Goal: Task Accomplishment & Management: Manage account settings

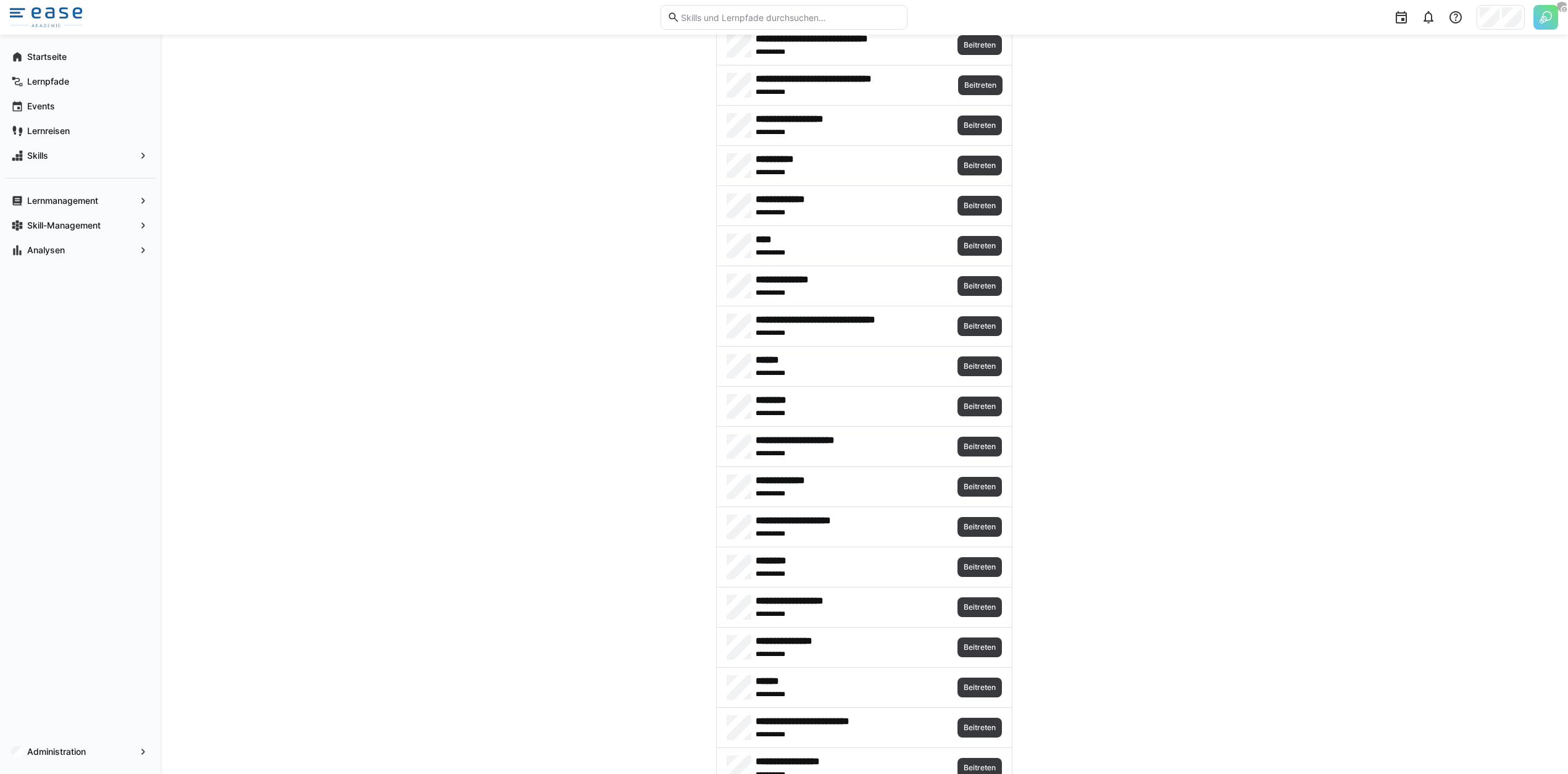
scroll to position [5452, 0]
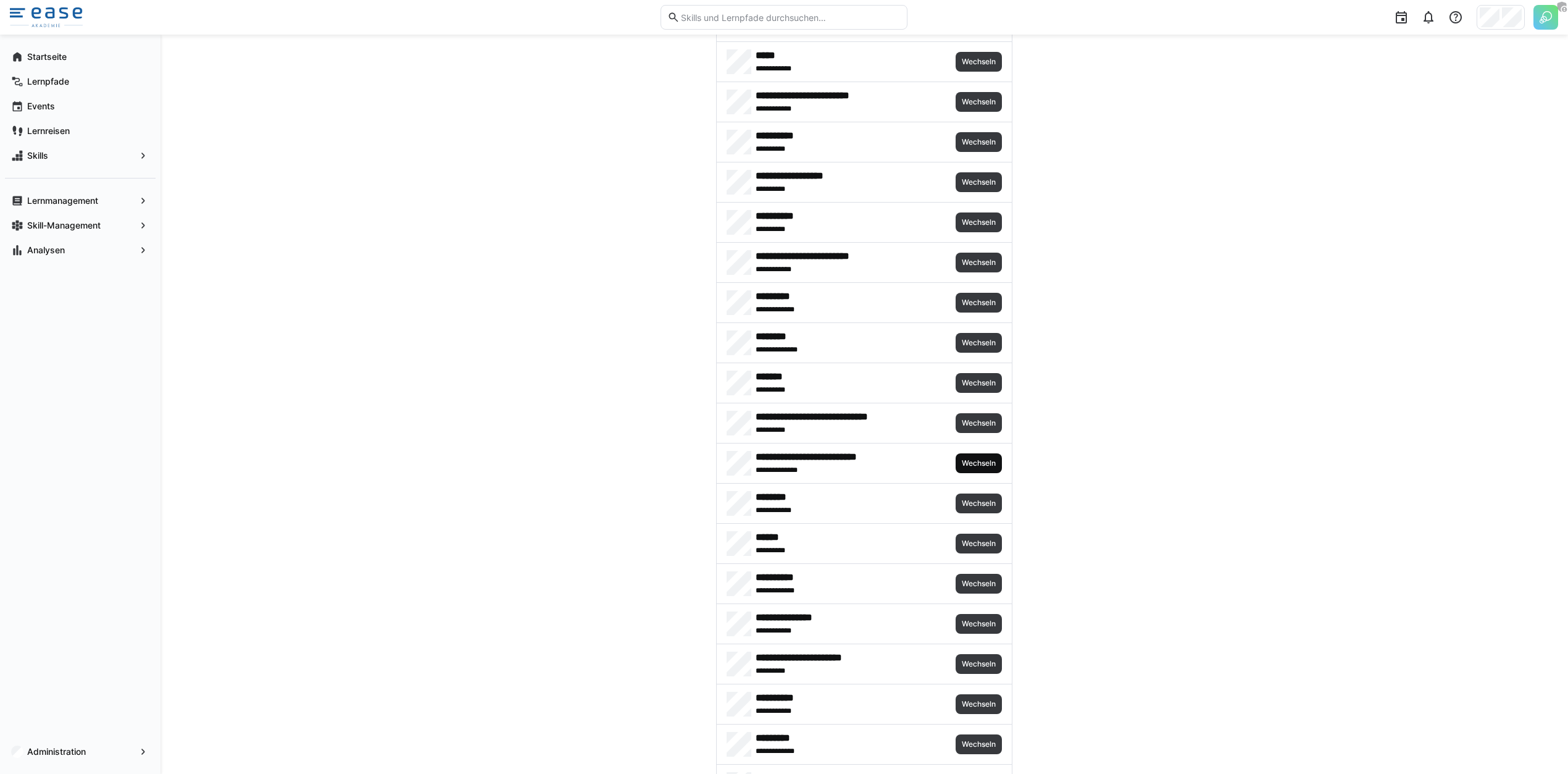
click at [984, 458] on span "Wechseln" at bounding box center [979, 463] width 36 height 10
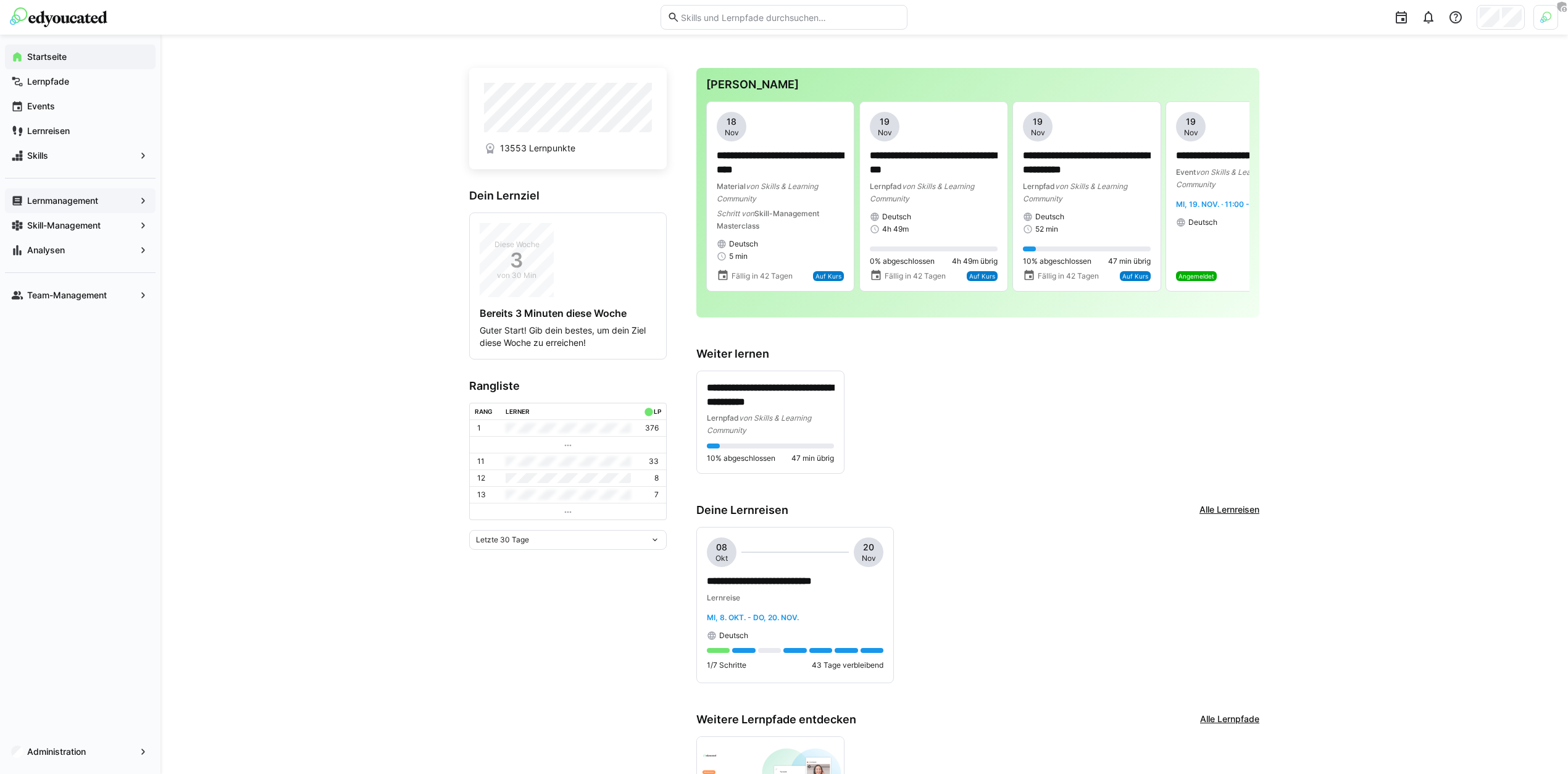
click at [0, 0] on app-navigation-label "Lernmanagement" at bounding box center [0, 0] width 0 height 0
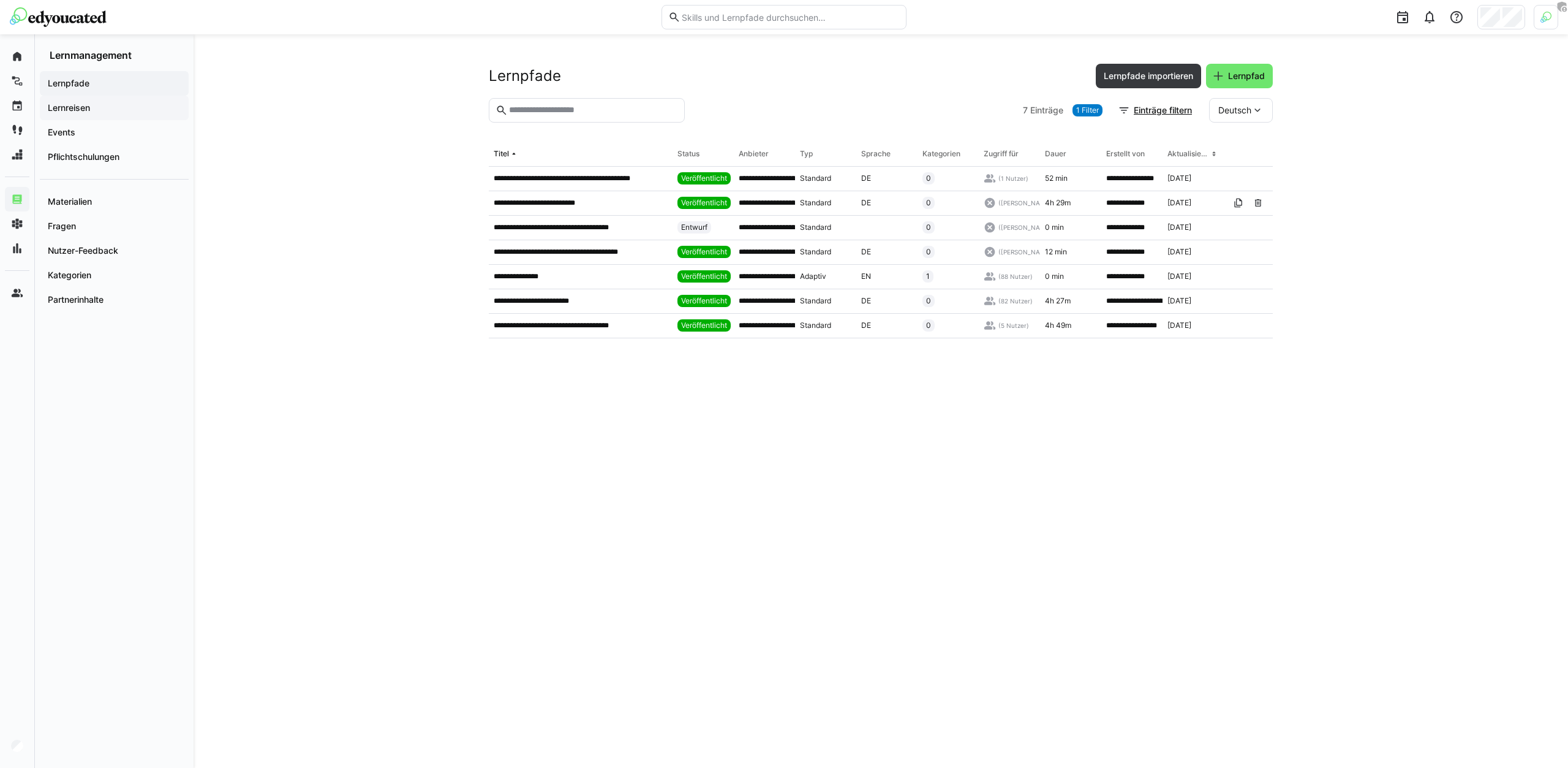
click at [117, 109] on span "Lernreisen" at bounding box center [114, 108] width 137 height 12
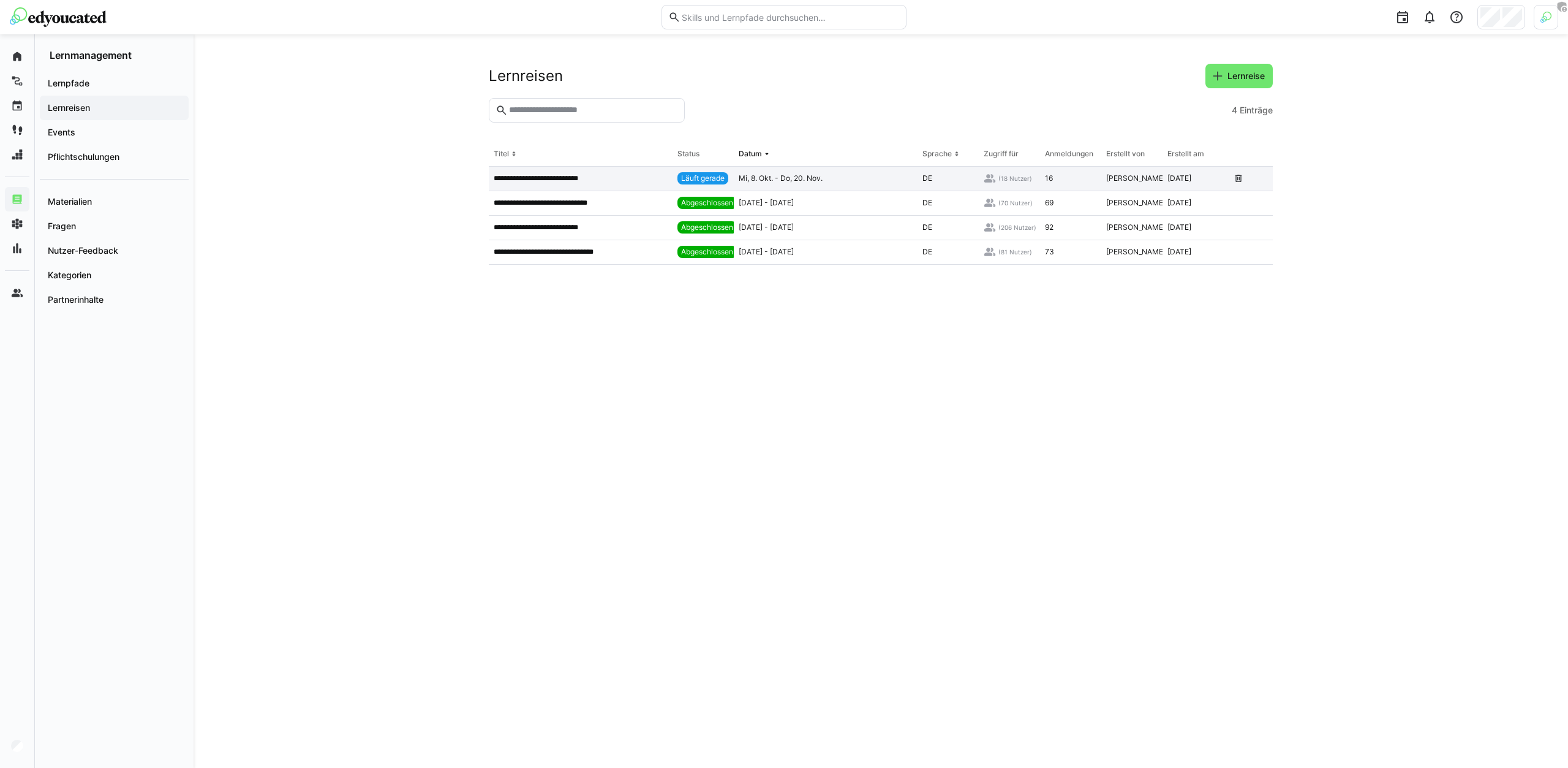
click at [620, 179] on app-table-first-column "**********" at bounding box center [581, 178] width 174 height 10
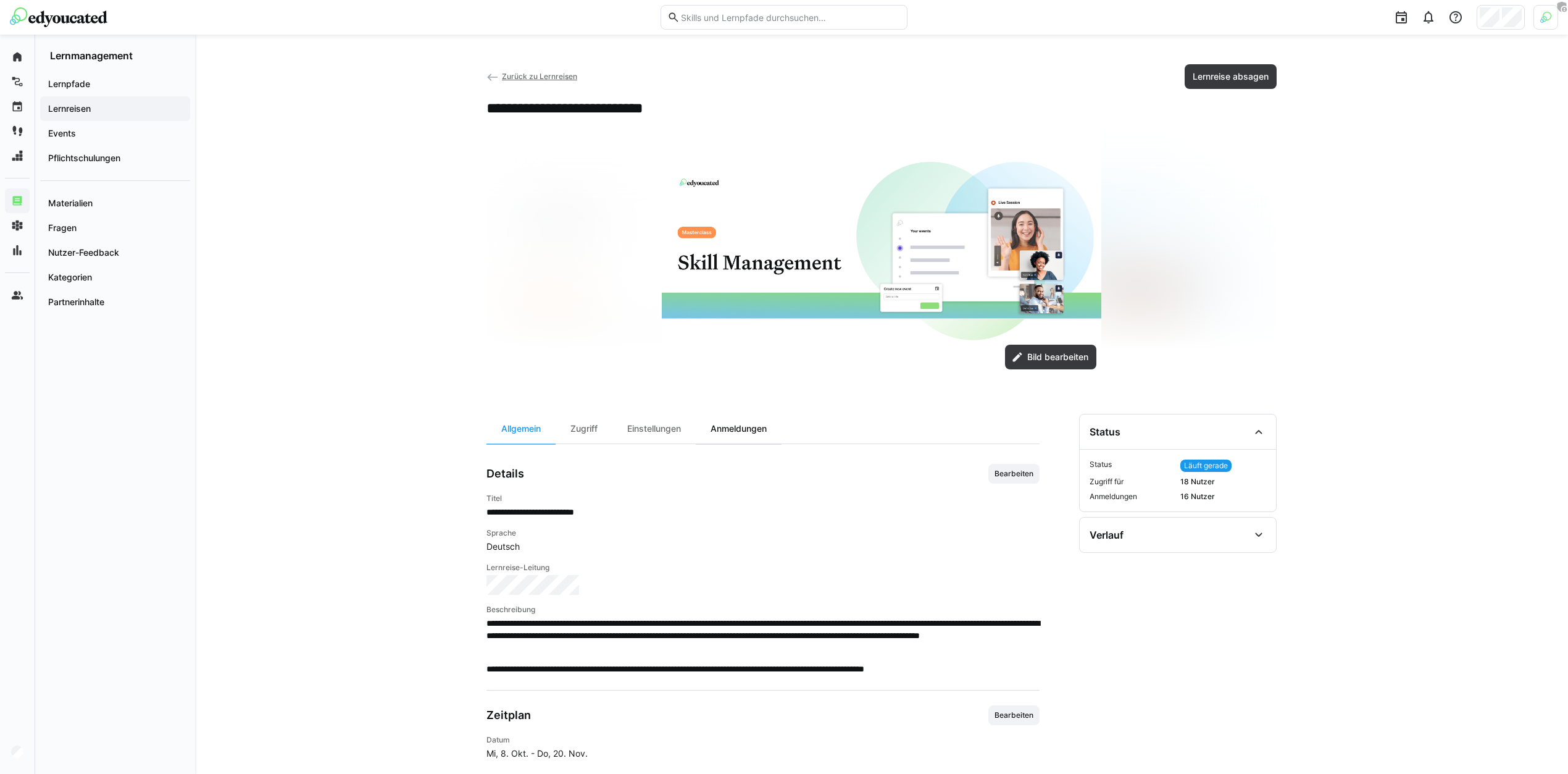
click at [726, 434] on div "Anmeldungen" at bounding box center [739, 429] width 86 height 30
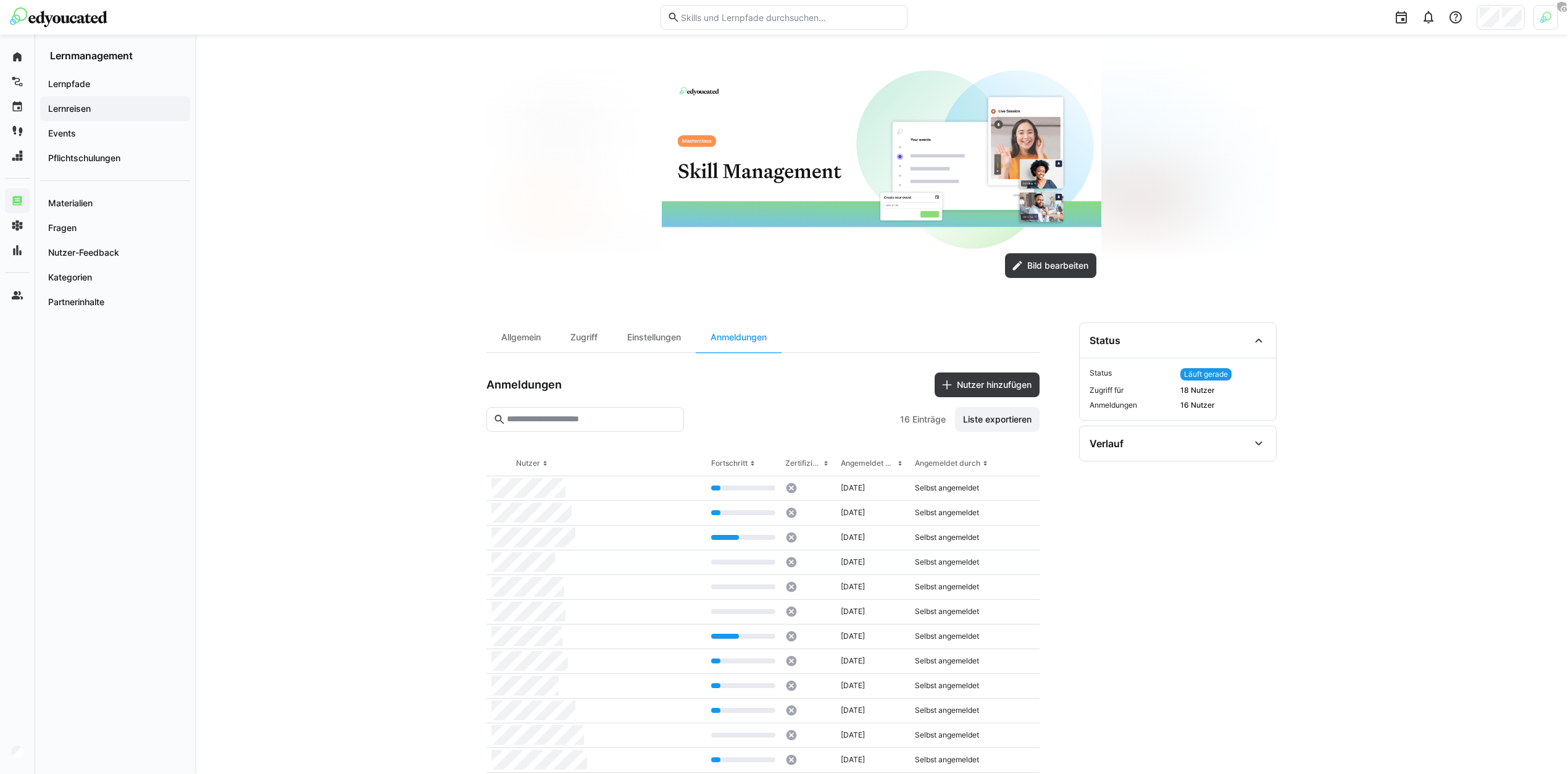
scroll to position [217, 0]
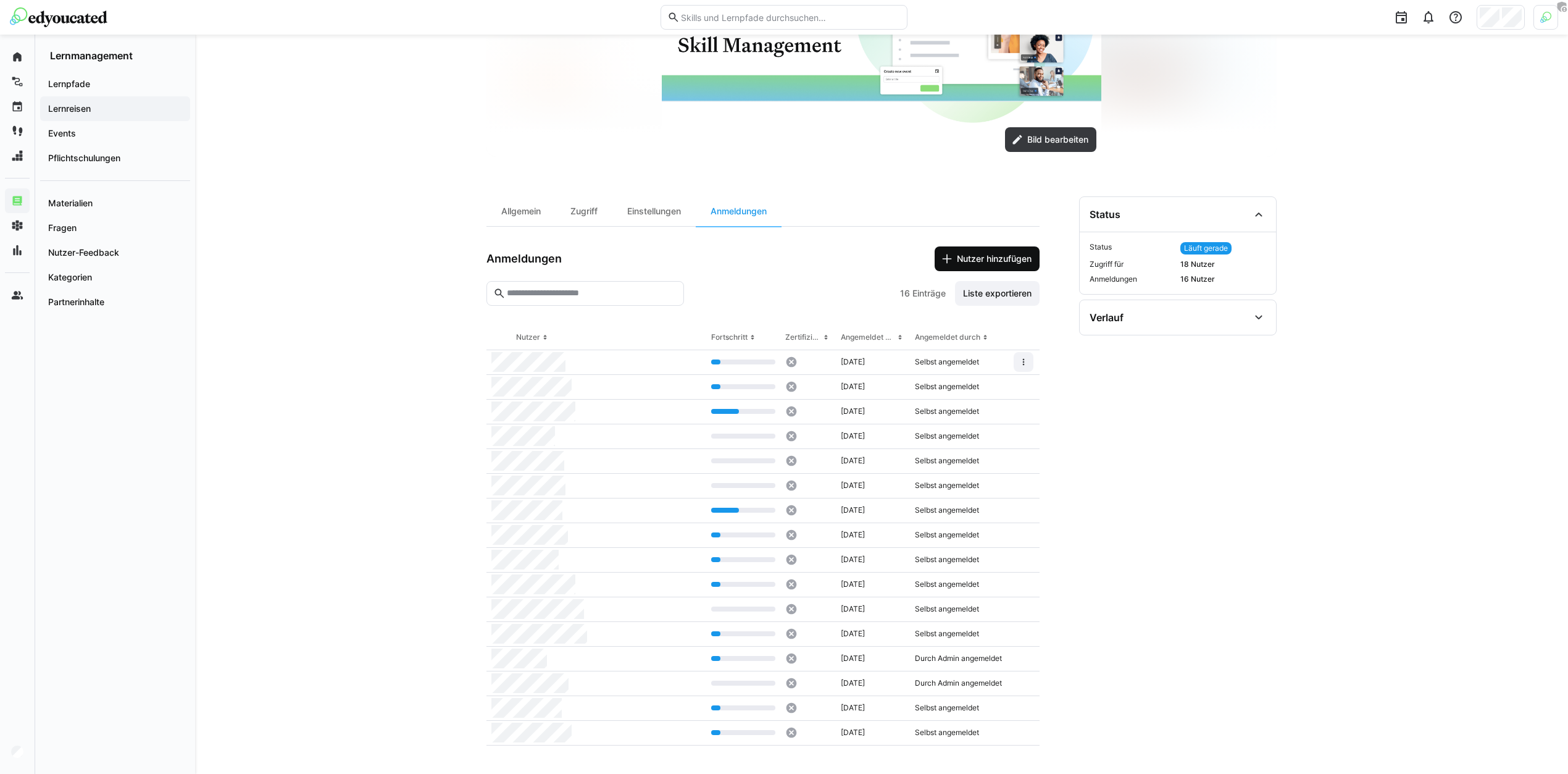
click at [985, 254] on span "Nutzer hinzufügen" at bounding box center [994, 259] width 79 height 12
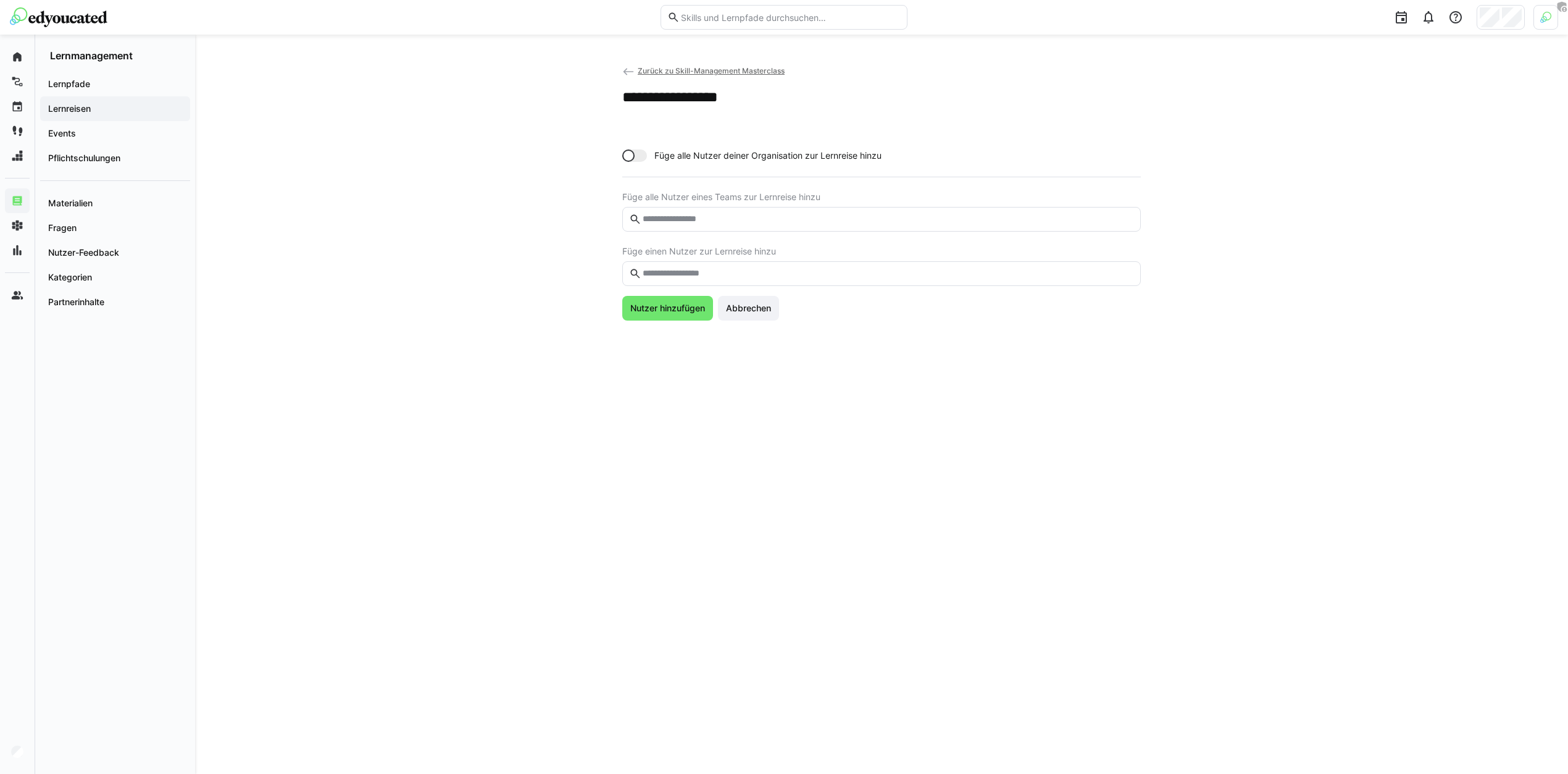
click at [728, 268] on input "text" at bounding box center [888, 273] width 493 height 11
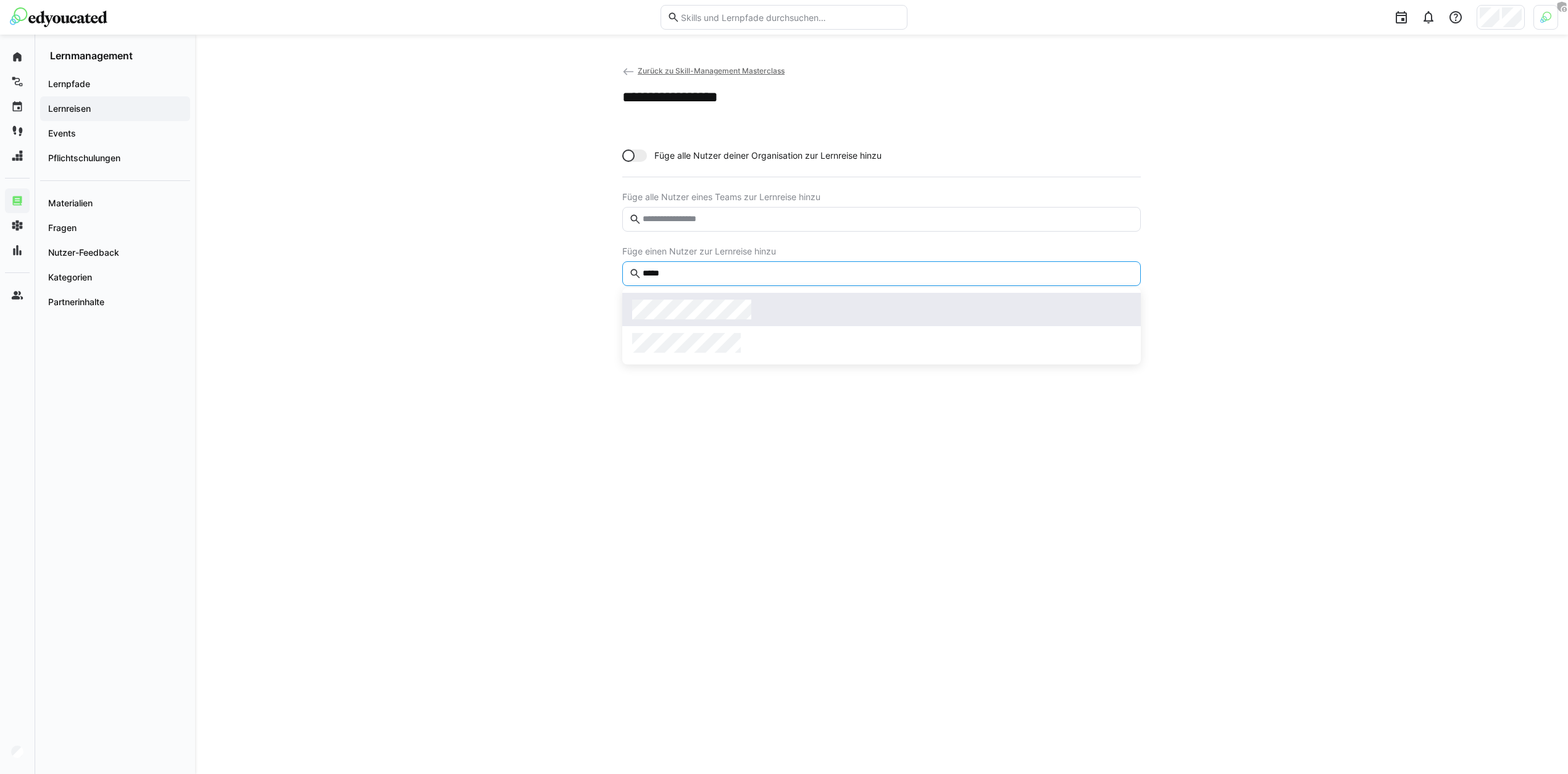
type input "*****"
click at [767, 310] on div at bounding box center [882, 309] width 499 height 19
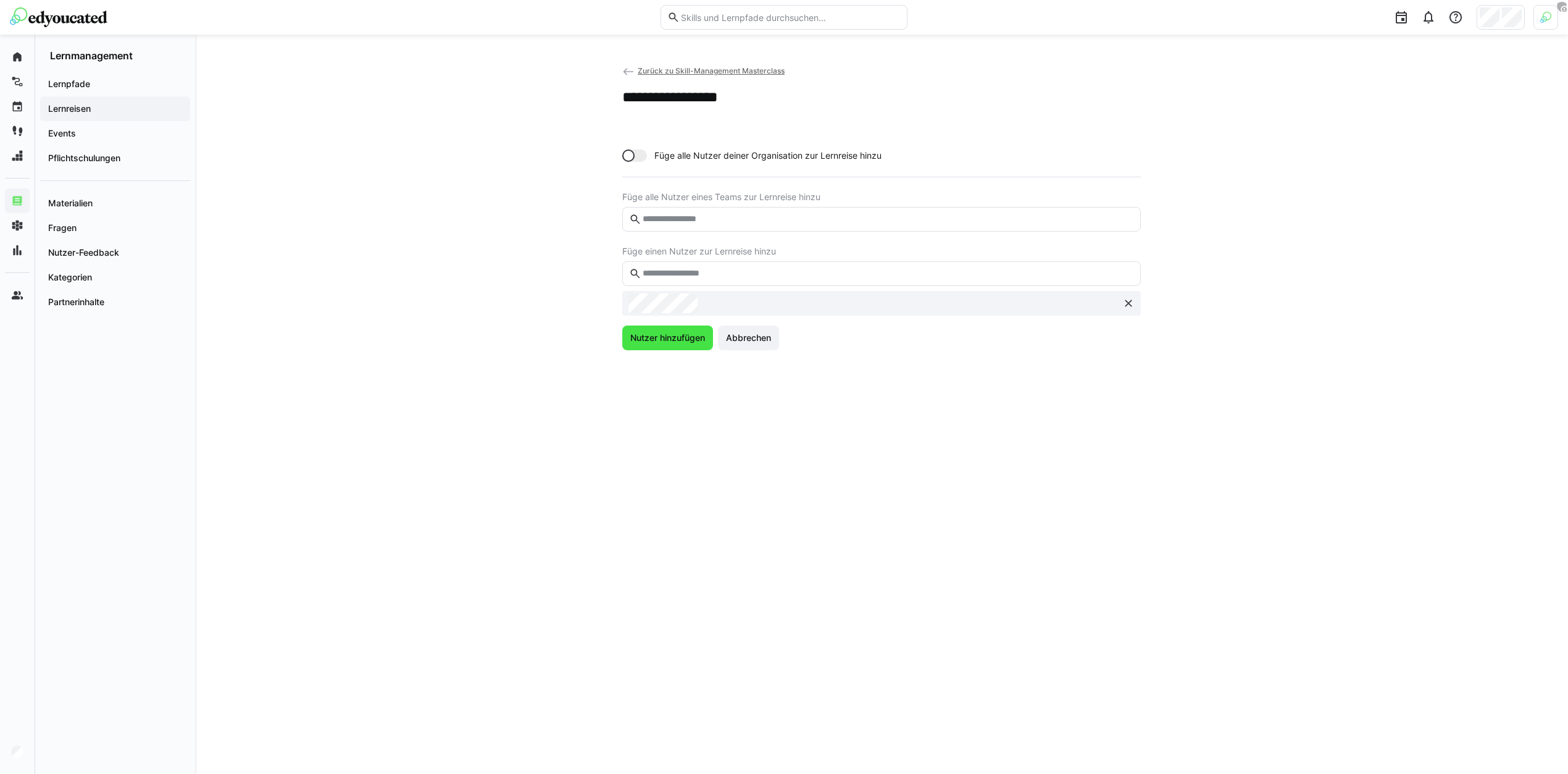
click at [685, 339] on span "Nutzer hinzufügen" at bounding box center [667, 337] width 79 height 12
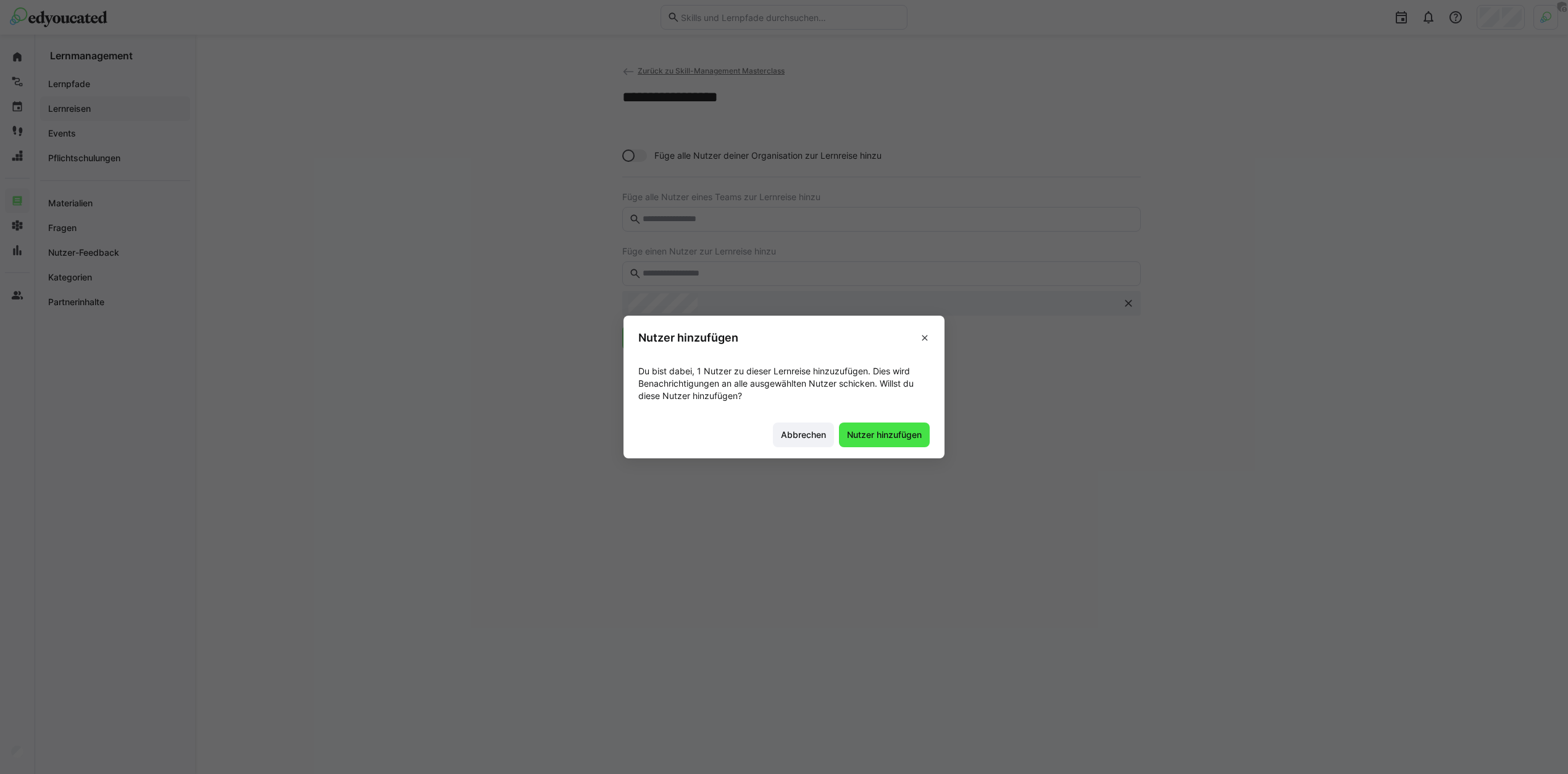
click at [862, 430] on span "Nutzer hinzufügen" at bounding box center [884, 434] width 79 height 12
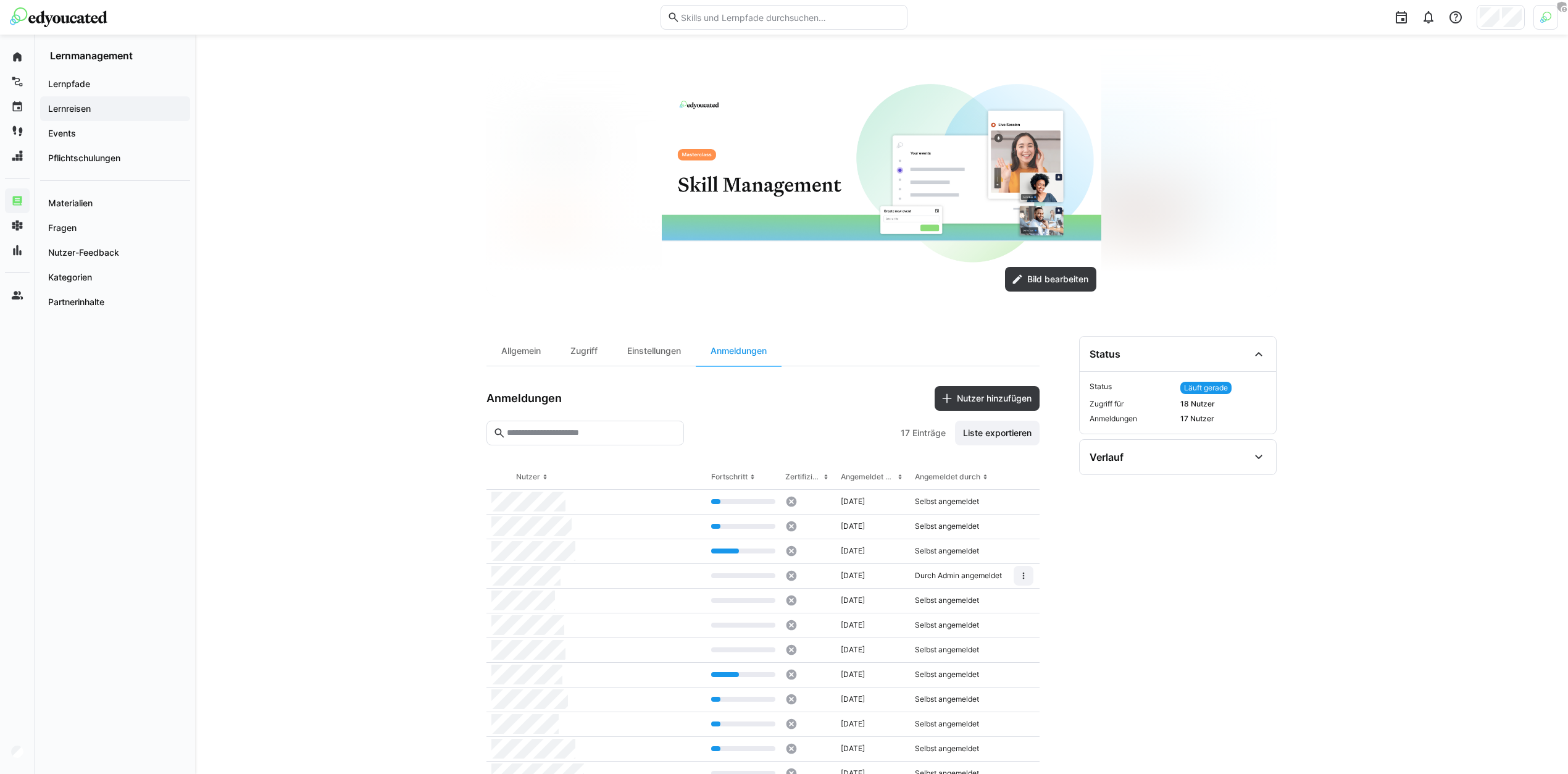
scroll to position [242, 0]
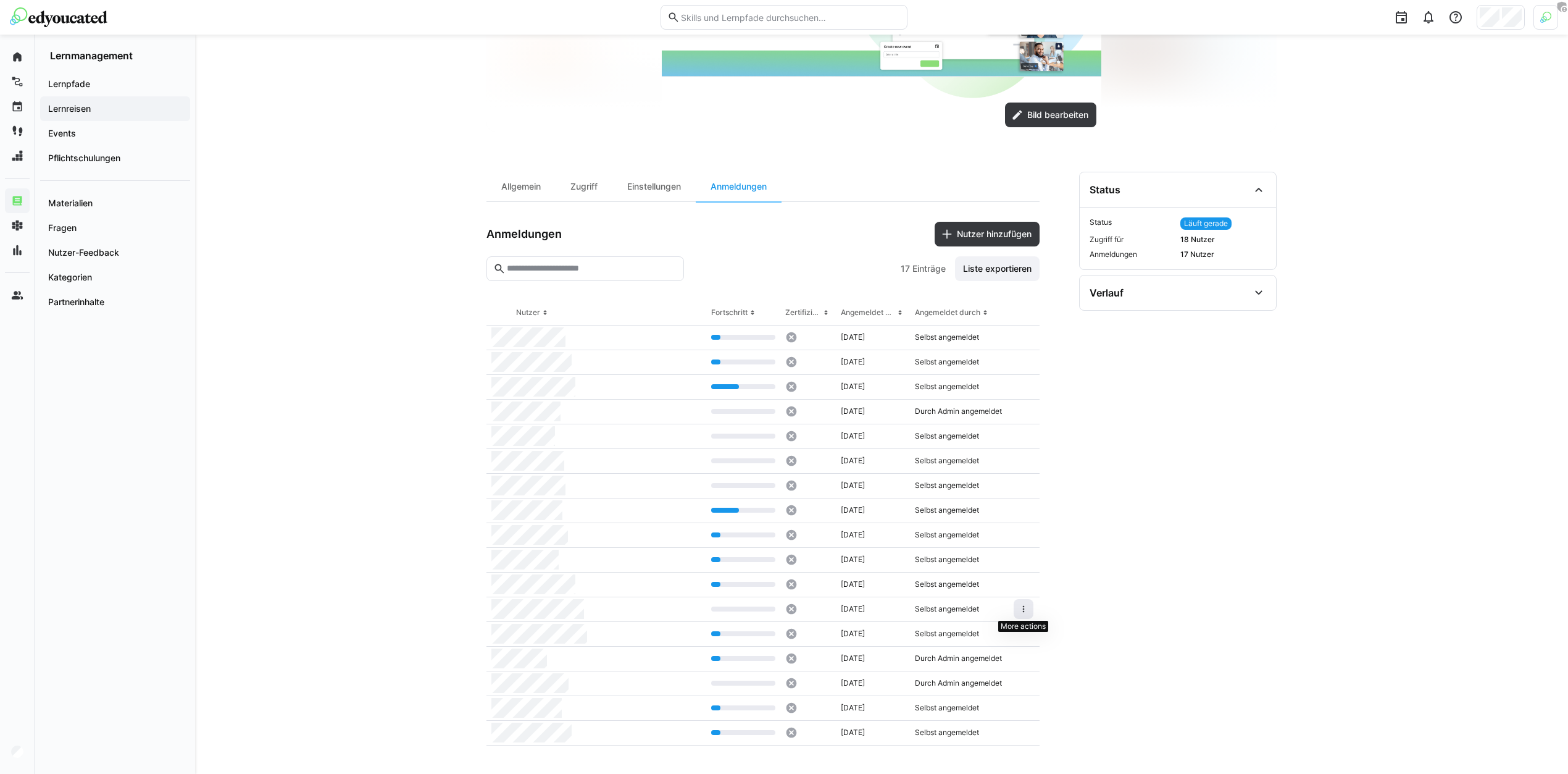
click at [1023, 609] on eds-icon at bounding box center [1023, 608] width 10 height 10
click at [1024, 615] on span at bounding box center [1023, 609] width 19 height 19
click at [1018, 654] on span "Nutzer entfernen" at bounding box center [990, 665] width 83 height 23
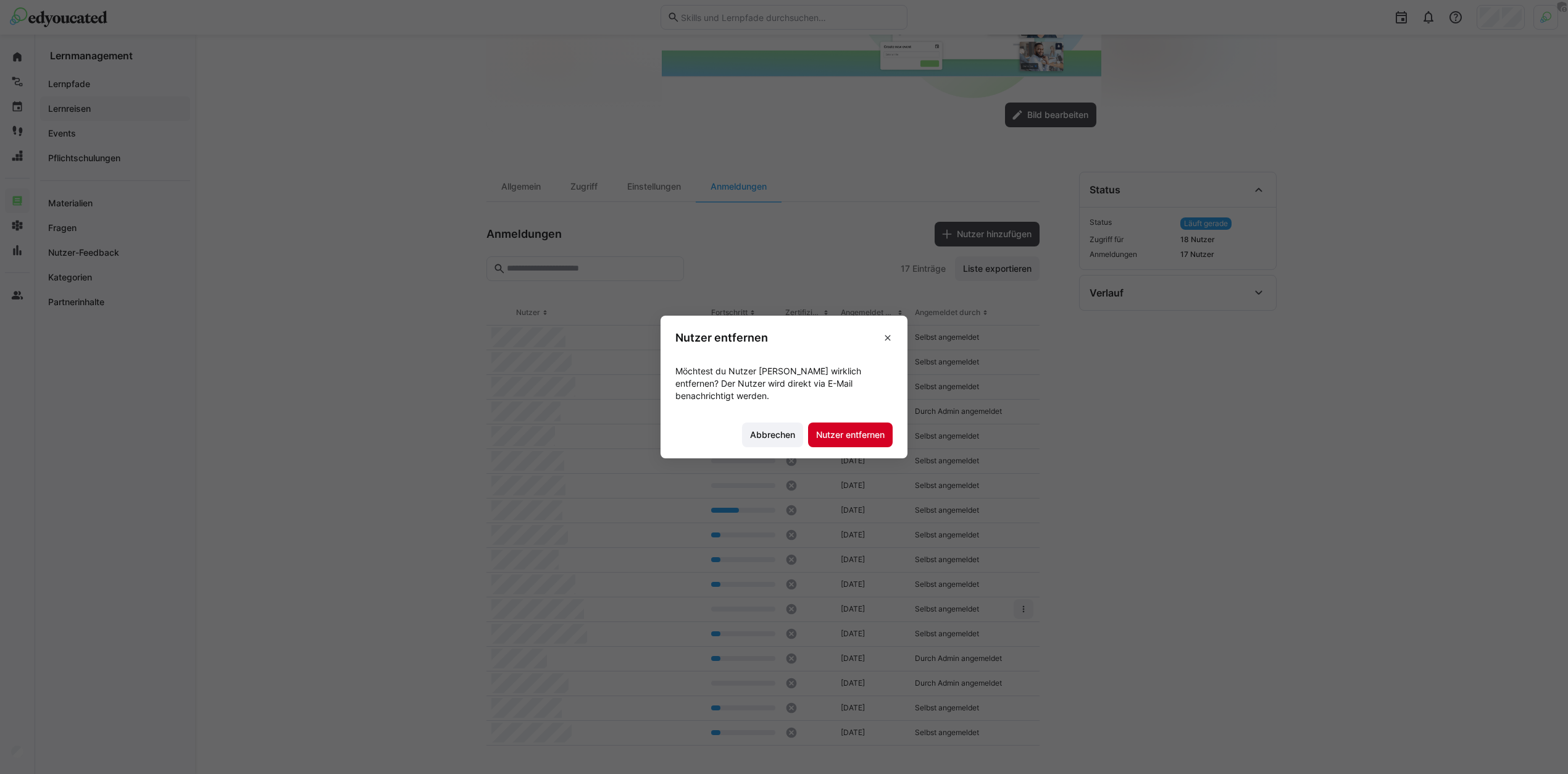
click at [866, 431] on span "Nutzer entfernen" at bounding box center [850, 434] width 72 height 12
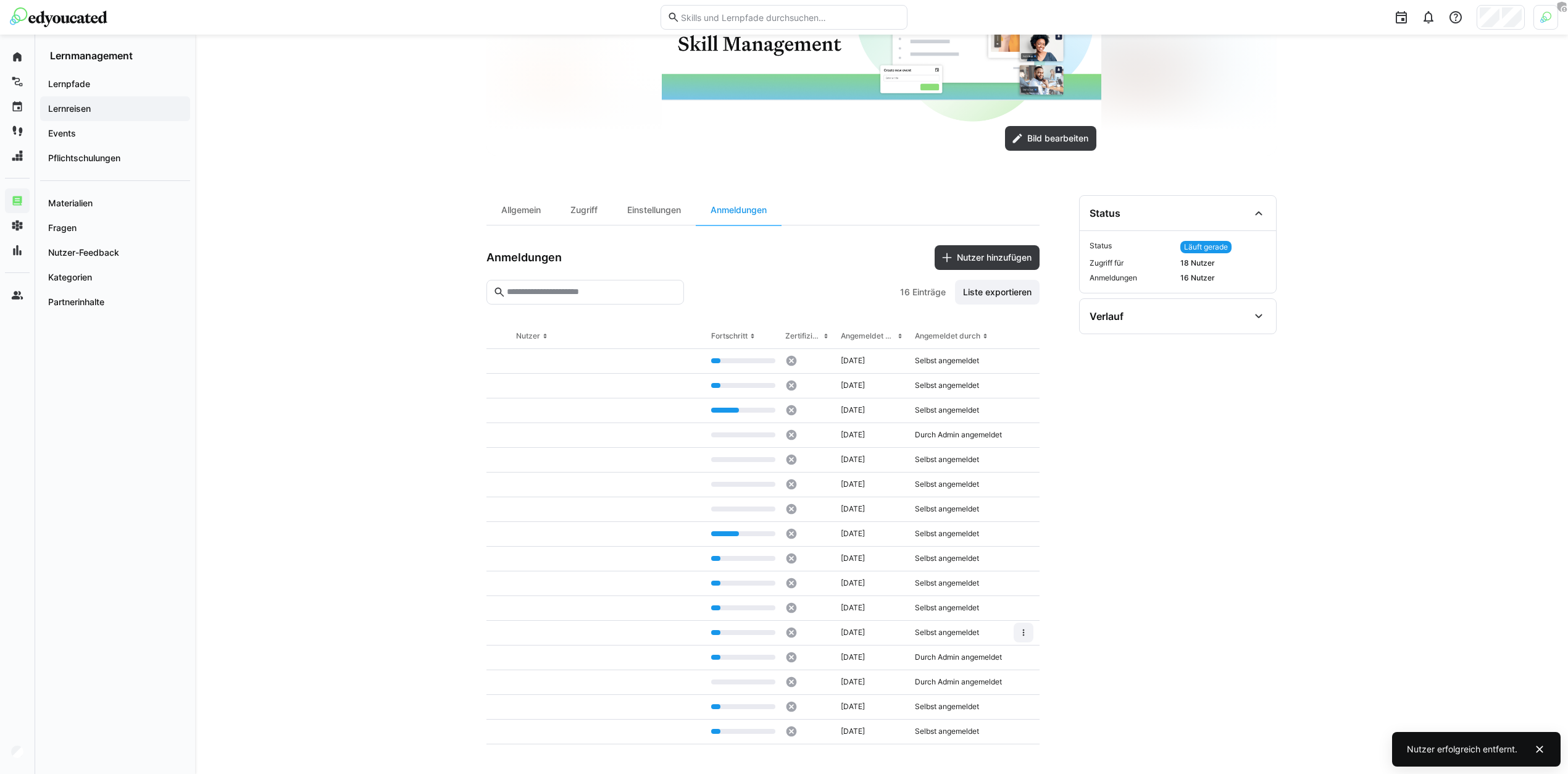
scroll to position [217, 0]
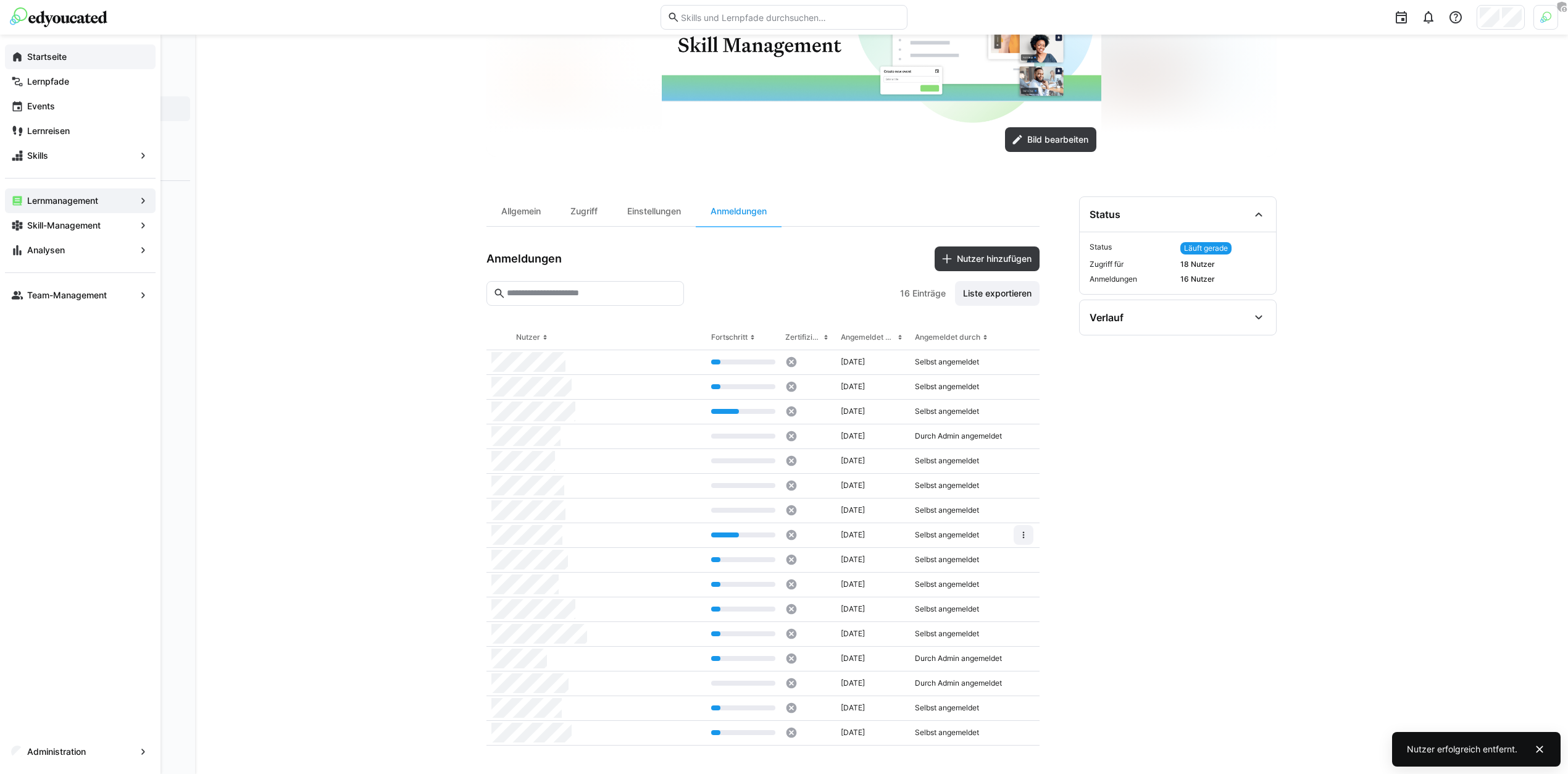
click at [0, 0] on app-navigation-label "Startseite" at bounding box center [0, 0] width 0 height 0
